Goal: Transaction & Acquisition: Book appointment/travel/reservation

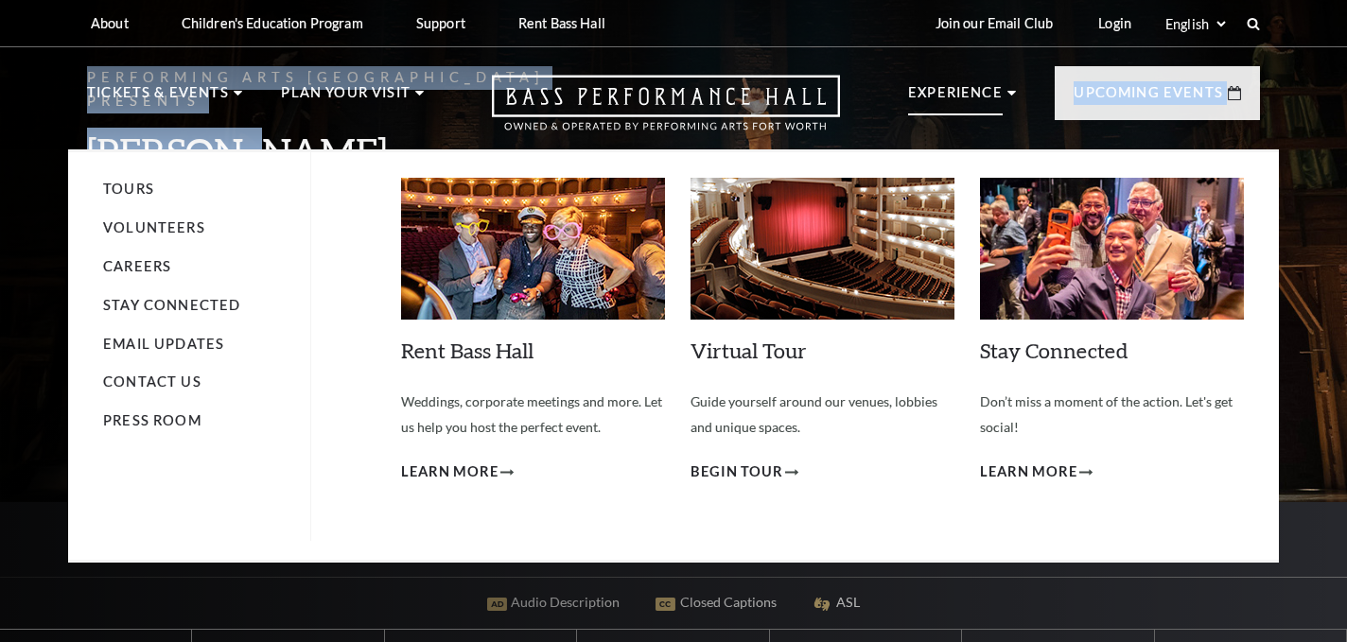
drag, startPoint x: 0, startPoint y: 0, endPoint x: 937, endPoint y: 134, distance: 946.4
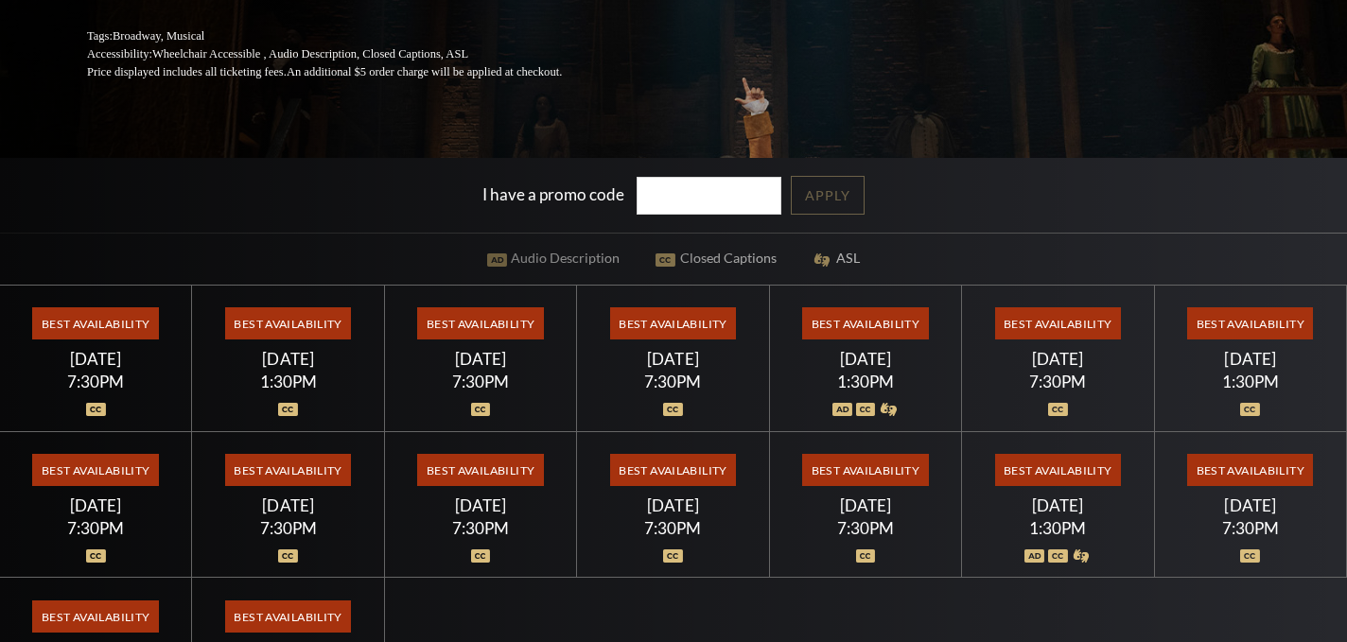
scroll to position [336, 0]
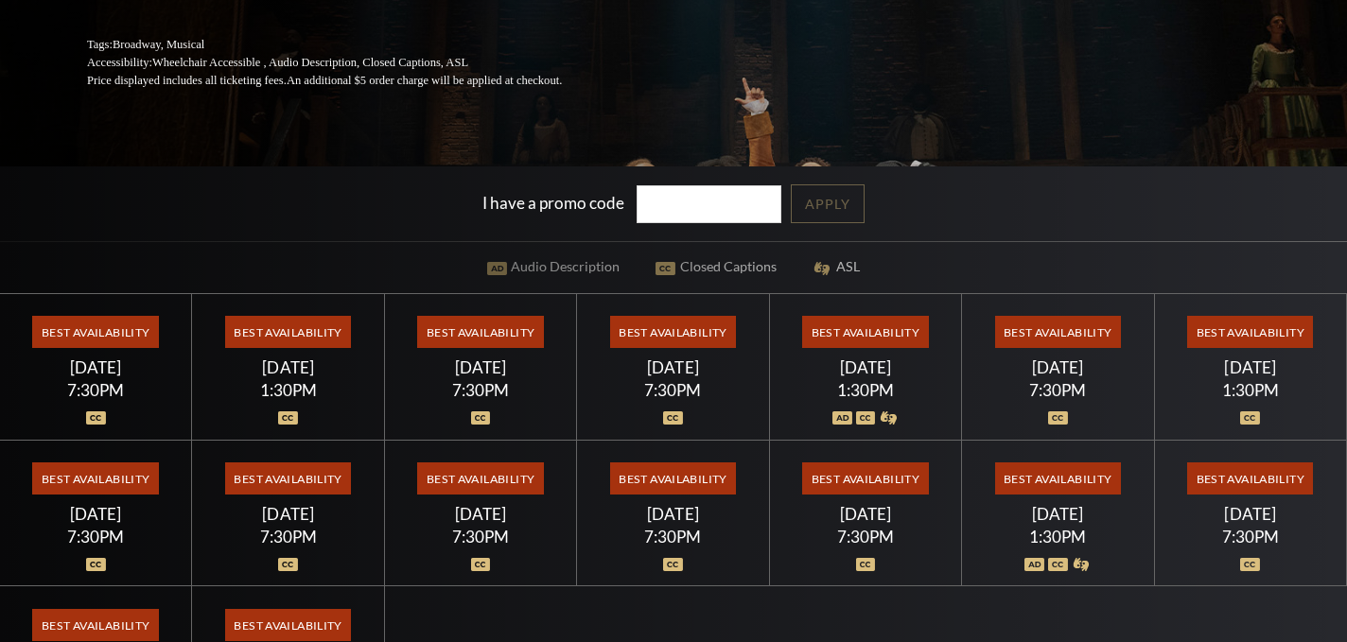
click at [848, 327] on span "Best Availability" at bounding box center [865, 332] width 126 height 32
click at [842, 393] on div "1:30PM" at bounding box center [865, 390] width 147 height 16
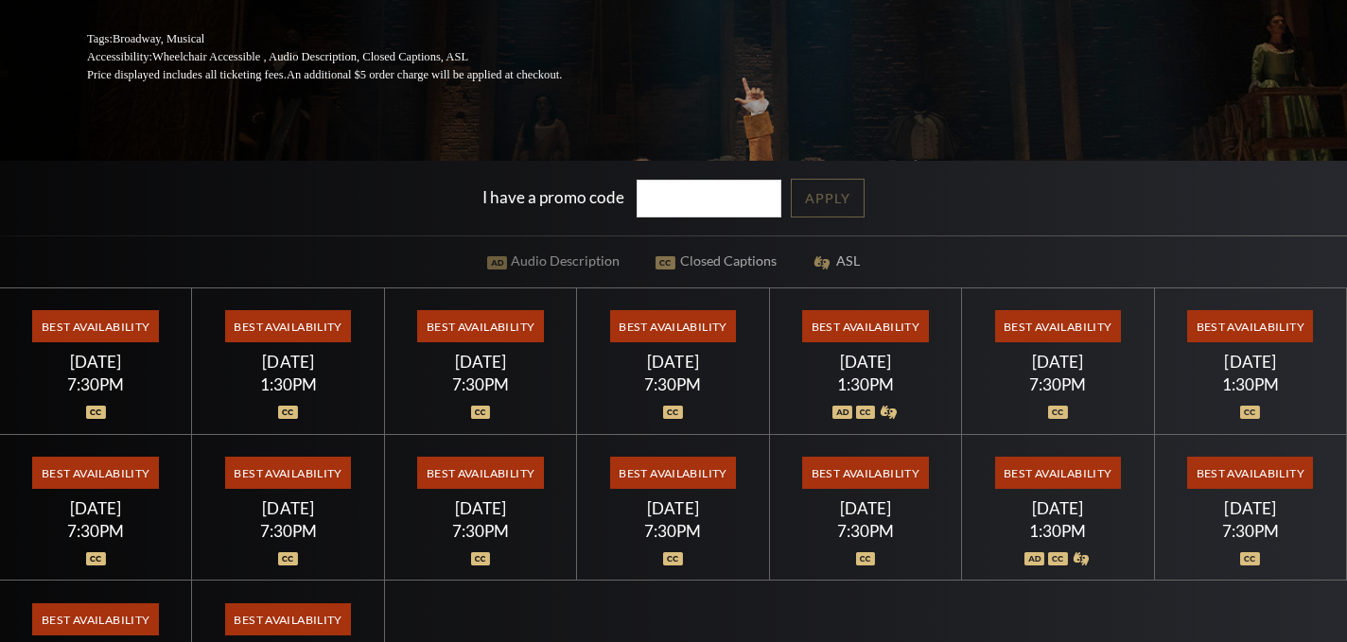
scroll to position [250, 0]
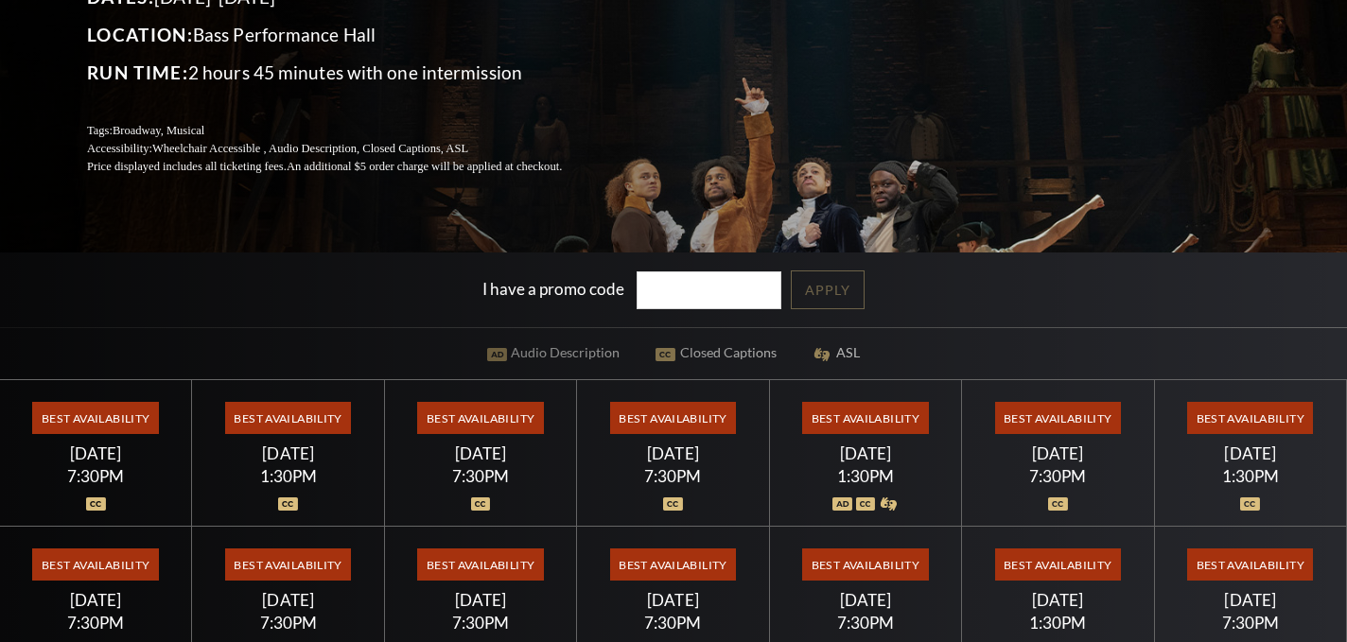
click at [839, 454] on div "[DATE]" at bounding box center [865, 454] width 147 height 20
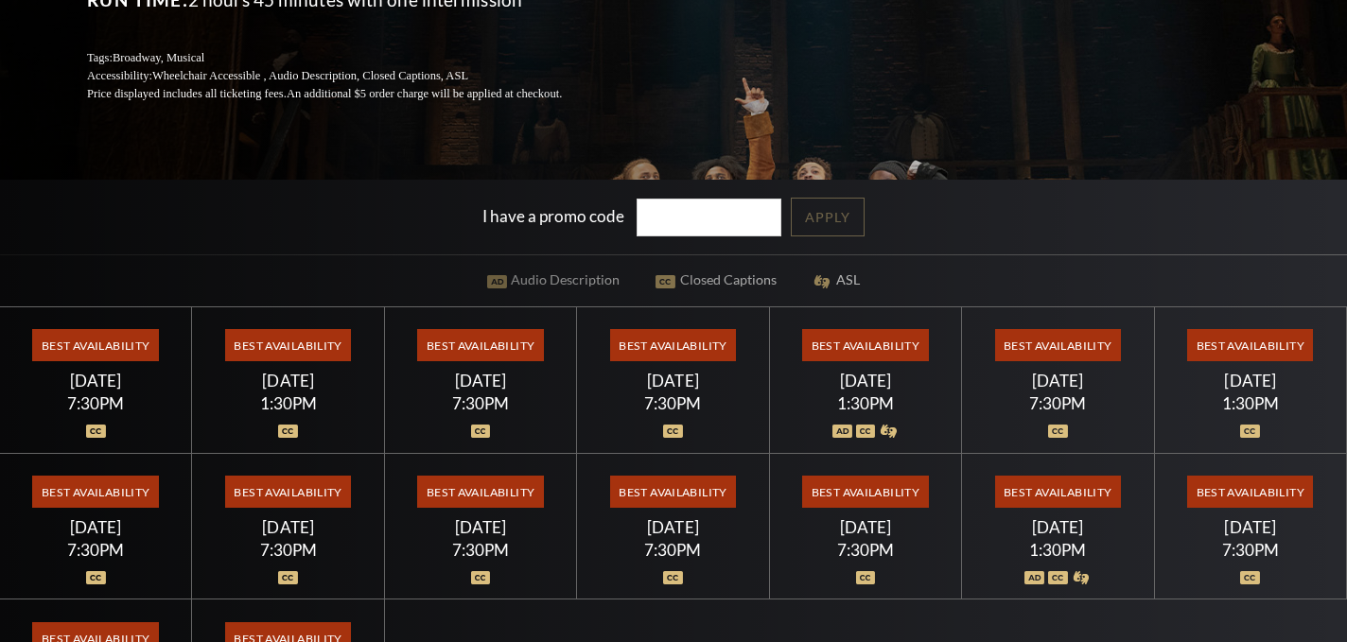
scroll to position [342, 0]
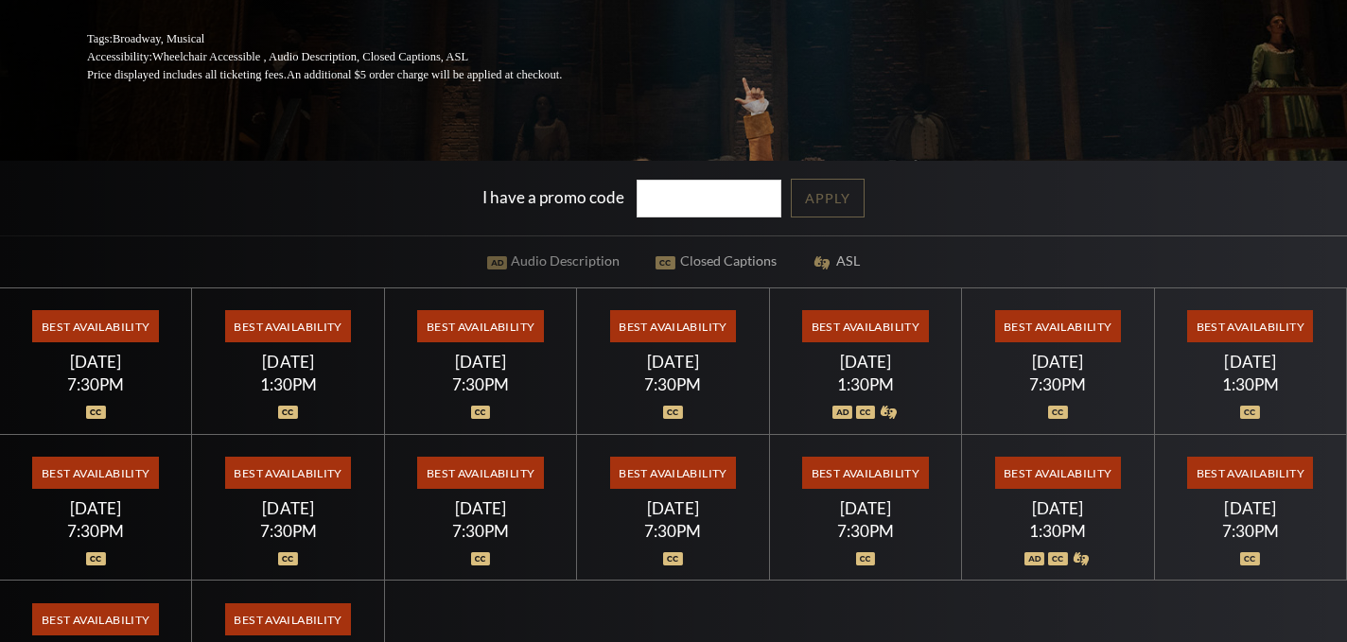
click at [664, 339] on span "Best Availability" at bounding box center [673, 326] width 126 height 32
click at [667, 414] on img at bounding box center [673, 412] width 20 height 13
click at [870, 378] on div "1:30PM" at bounding box center [865, 385] width 147 height 16
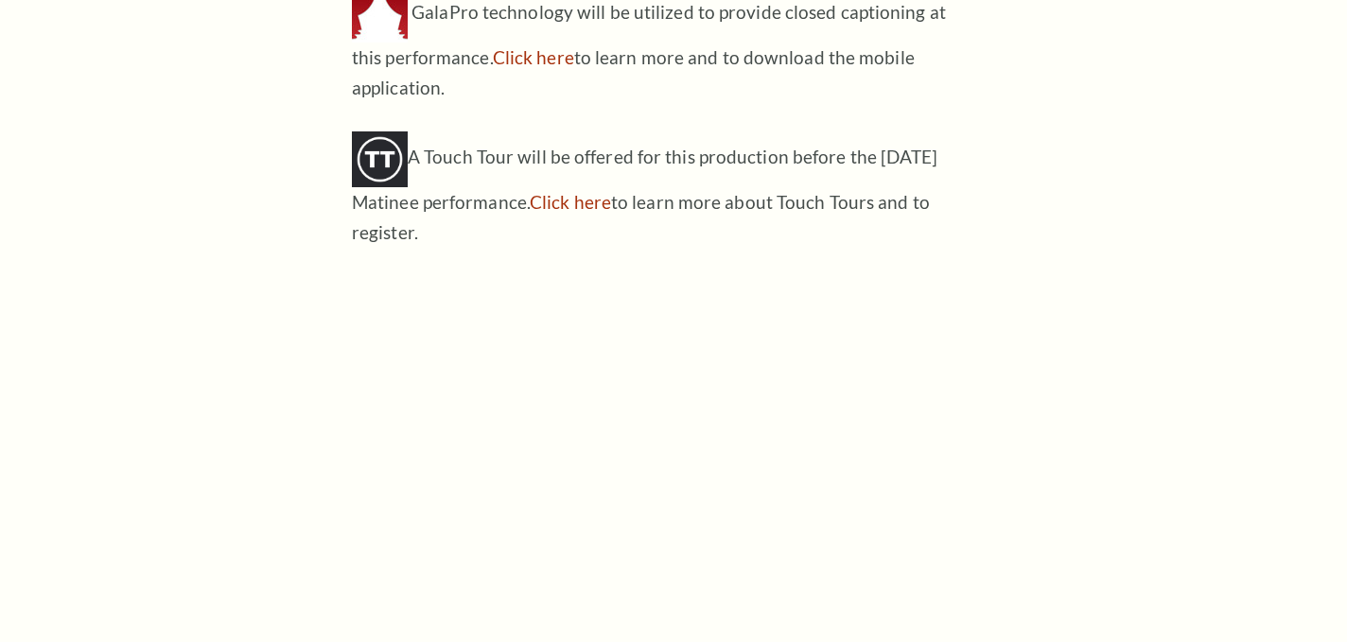
scroll to position [2451, 0]
